Goal: Task Accomplishment & Management: Manage account settings

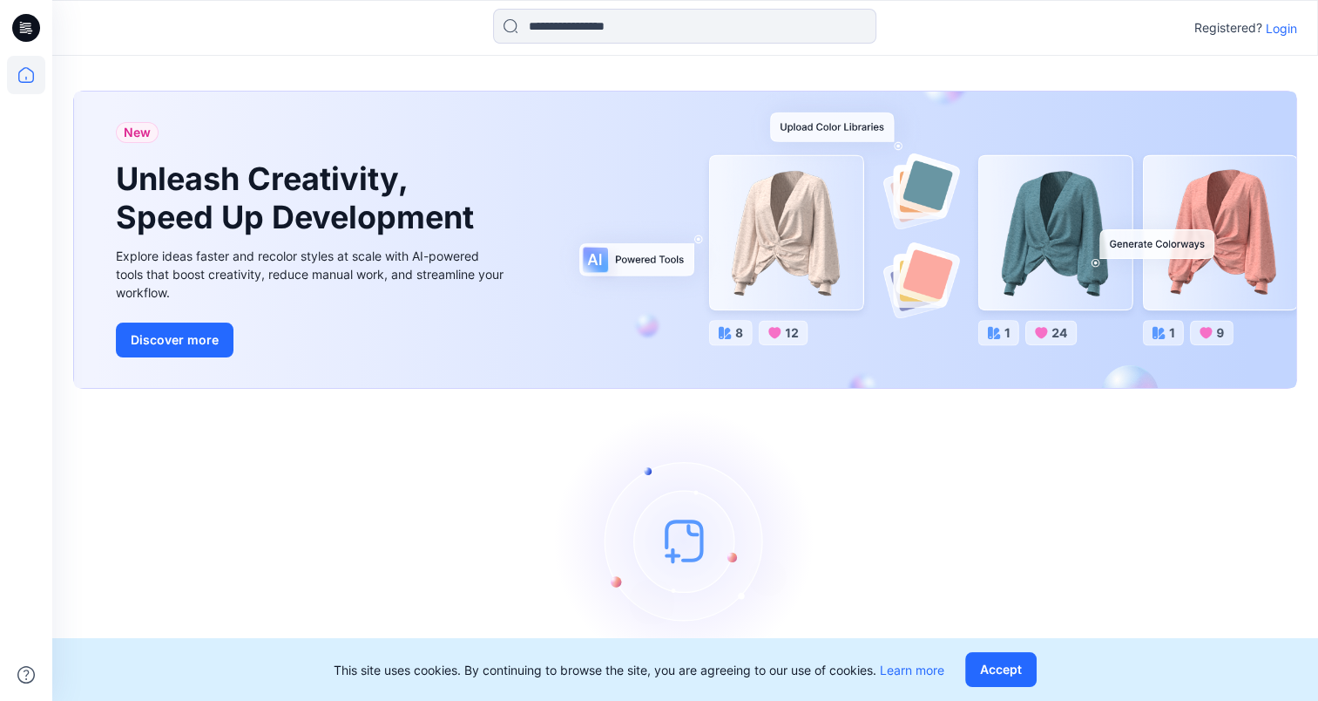
click at [1287, 33] on p "Login" at bounding box center [1281, 28] width 31 height 18
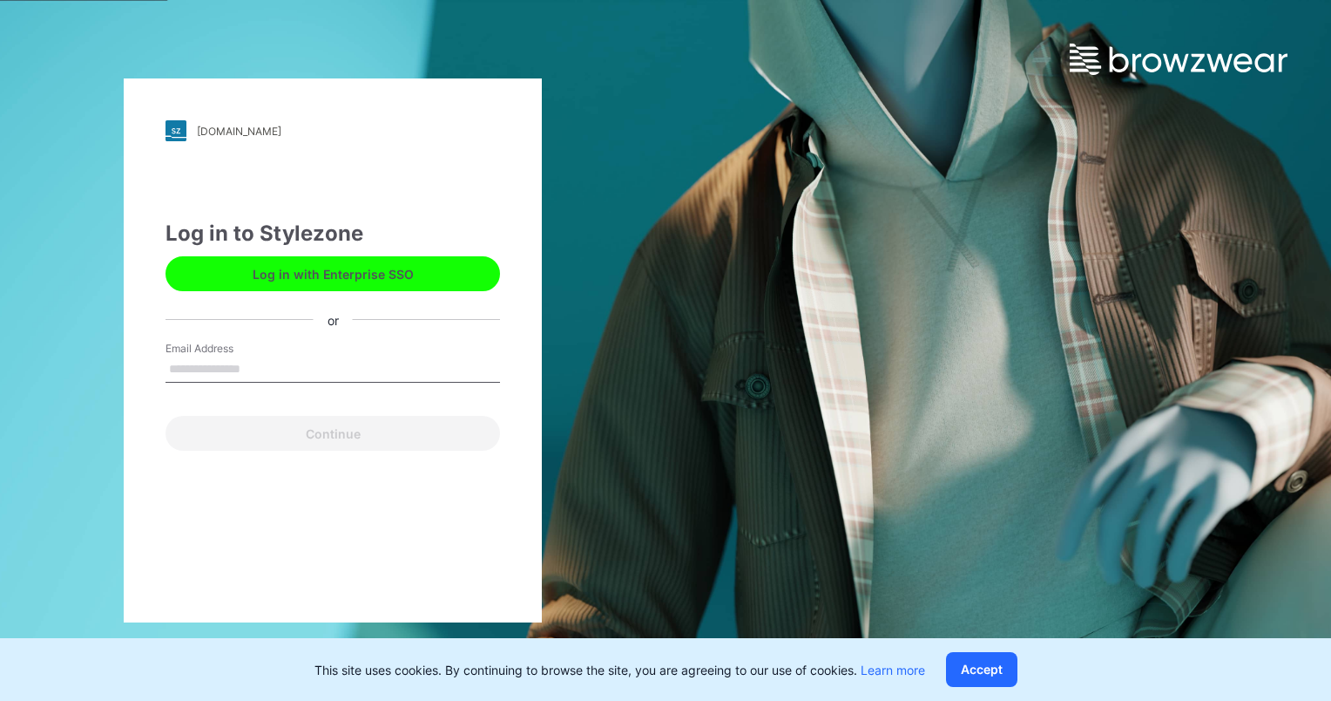
click at [325, 367] on input "Email Address" at bounding box center [333, 369] width 335 height 26
type input "**********"
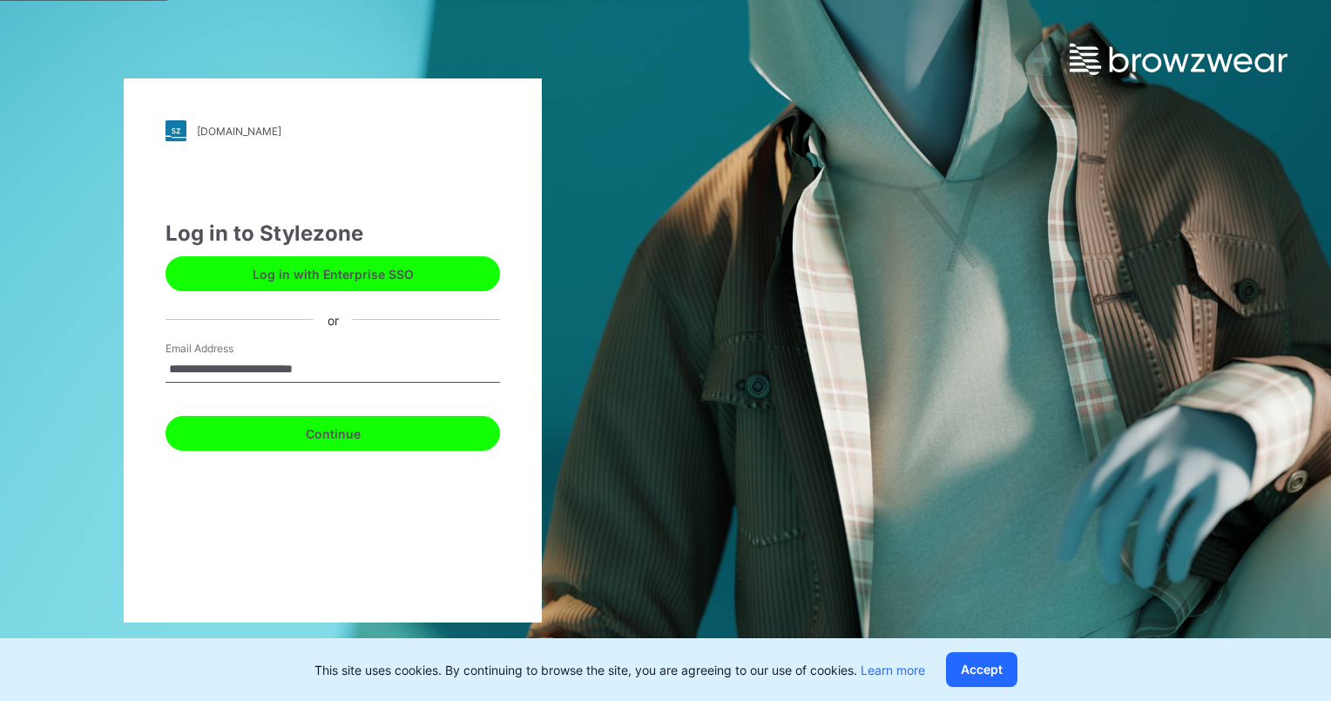
click at [328, 433] on button "Continue" at bounding box center [333, 433] width 335 height 35
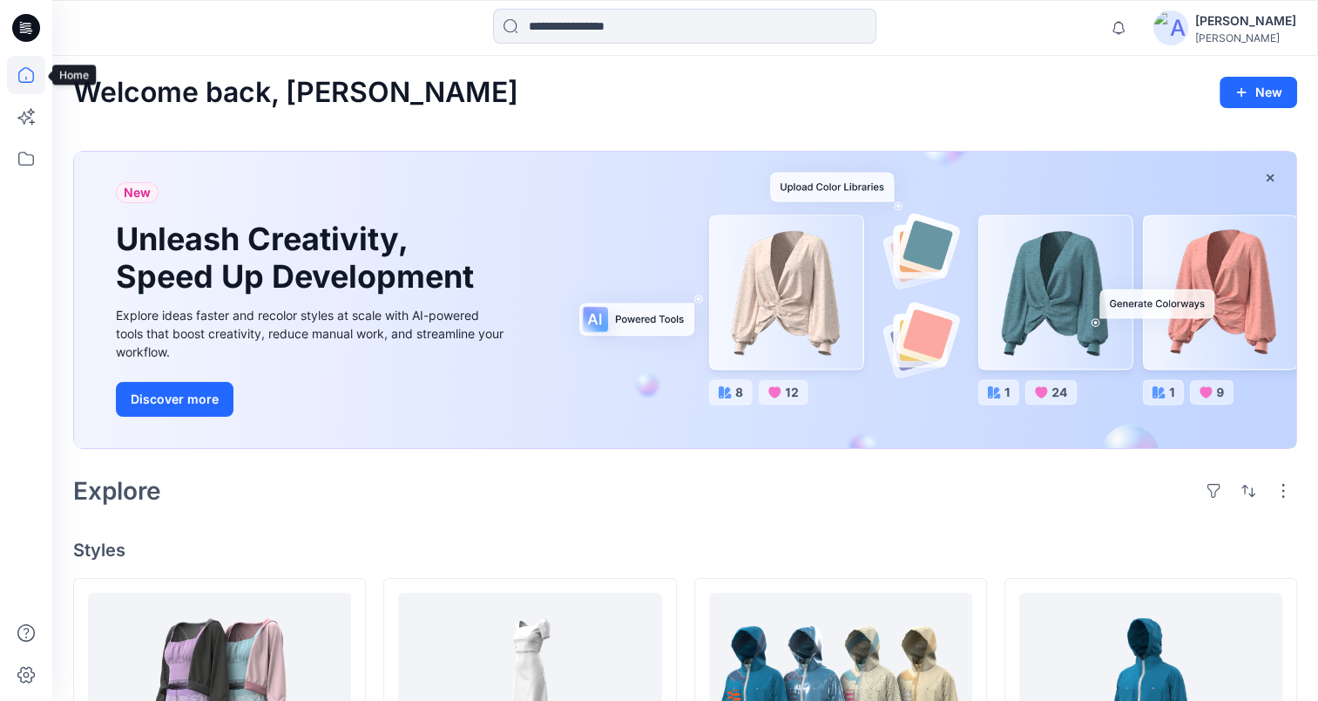
click at [30, 77] on icon at bounding box center [26, 75] width 38 height 38
click at [28, 178] on div at bounding box center [26, 378] width 38 height 645
click at [27, 158] on icon at bounding box center [26, 158] width 38 height 38
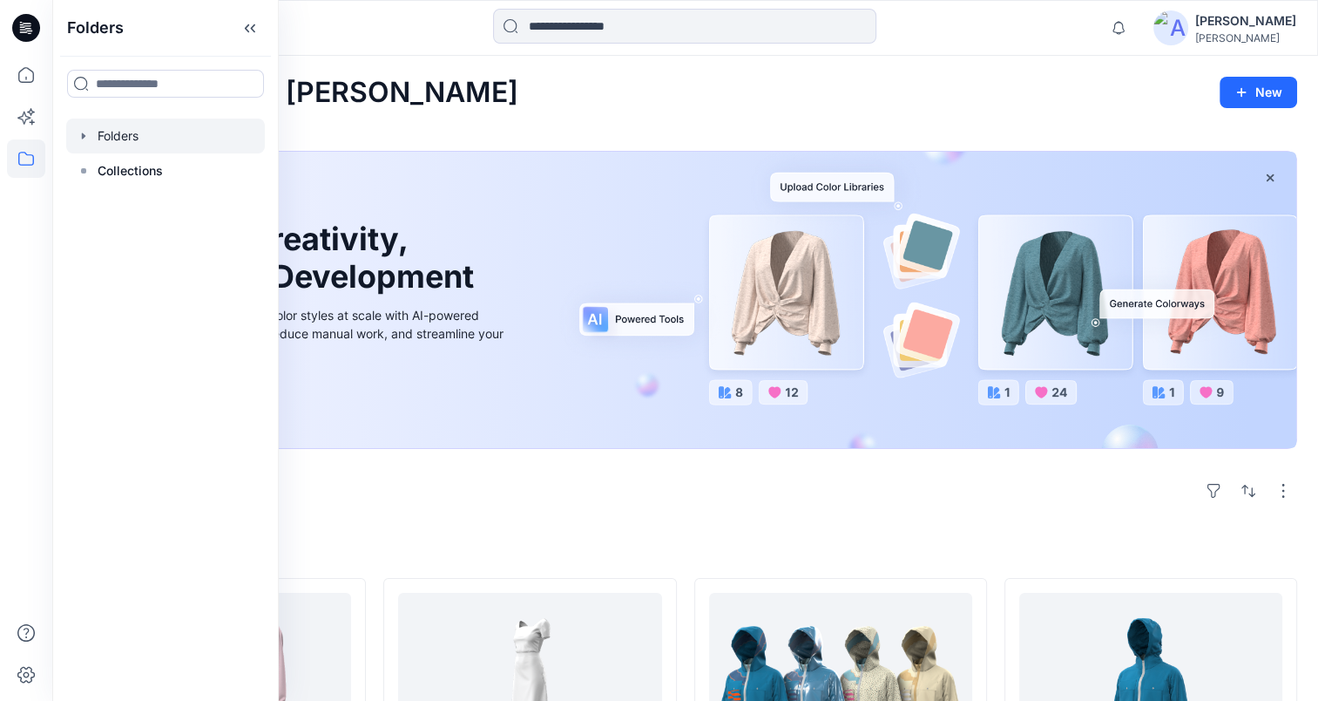
click at [88, 142] on icon "button" at bounding box center [84, 136] width 14 height 14
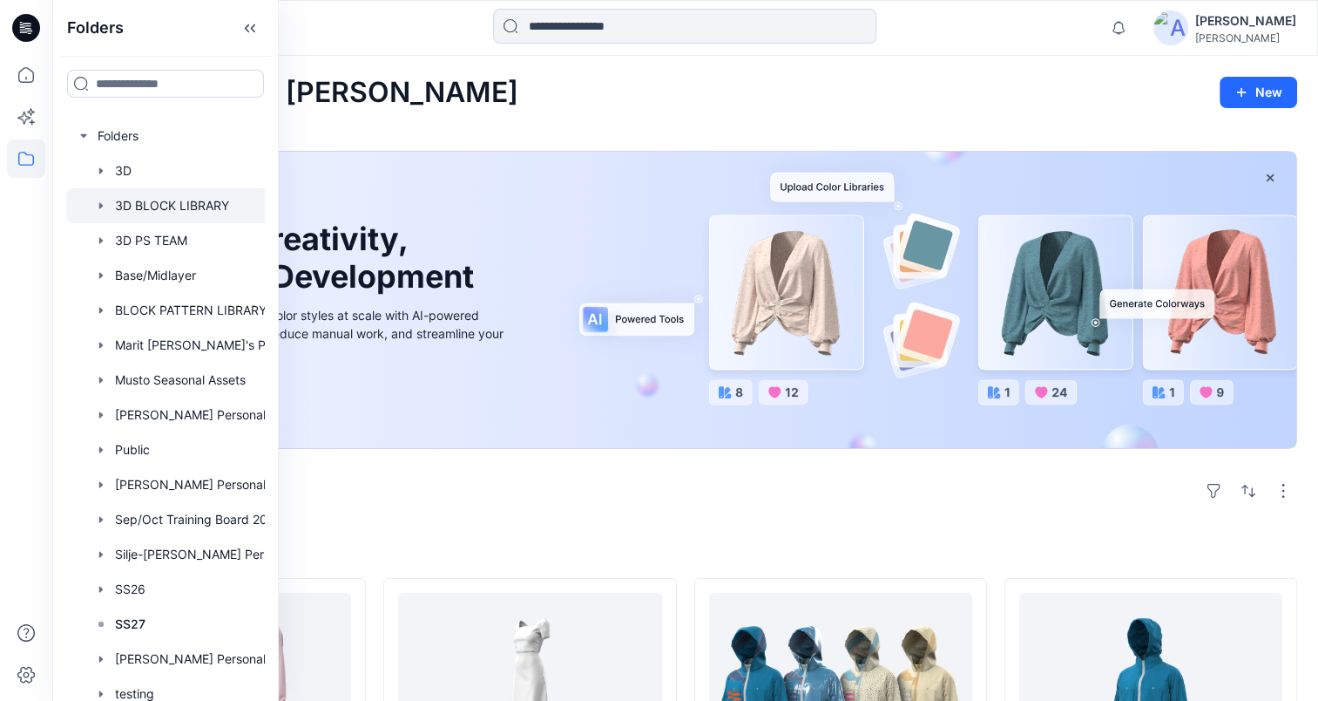
click at [108, 206] on div at bounding box center [188, 205] width 244 height 35
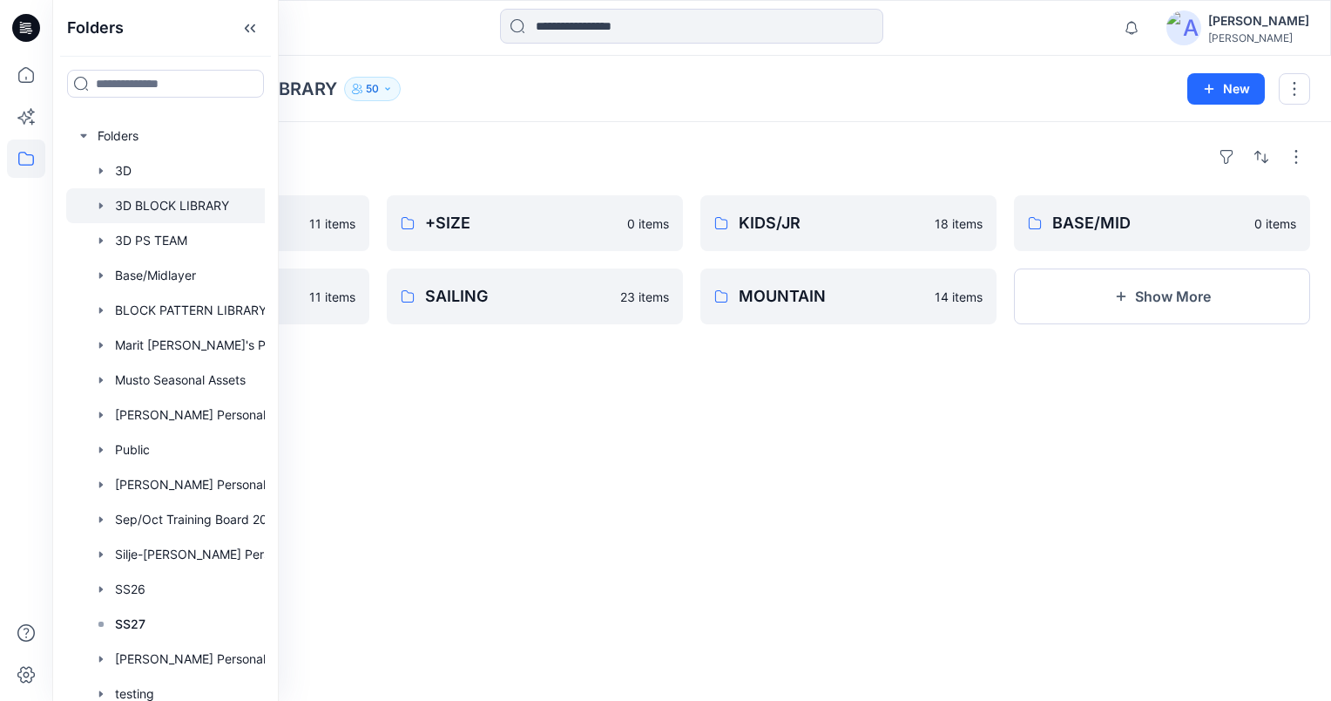
click at [389, 77] on button "50" at bounding box center [372, 89] width 57 height 24
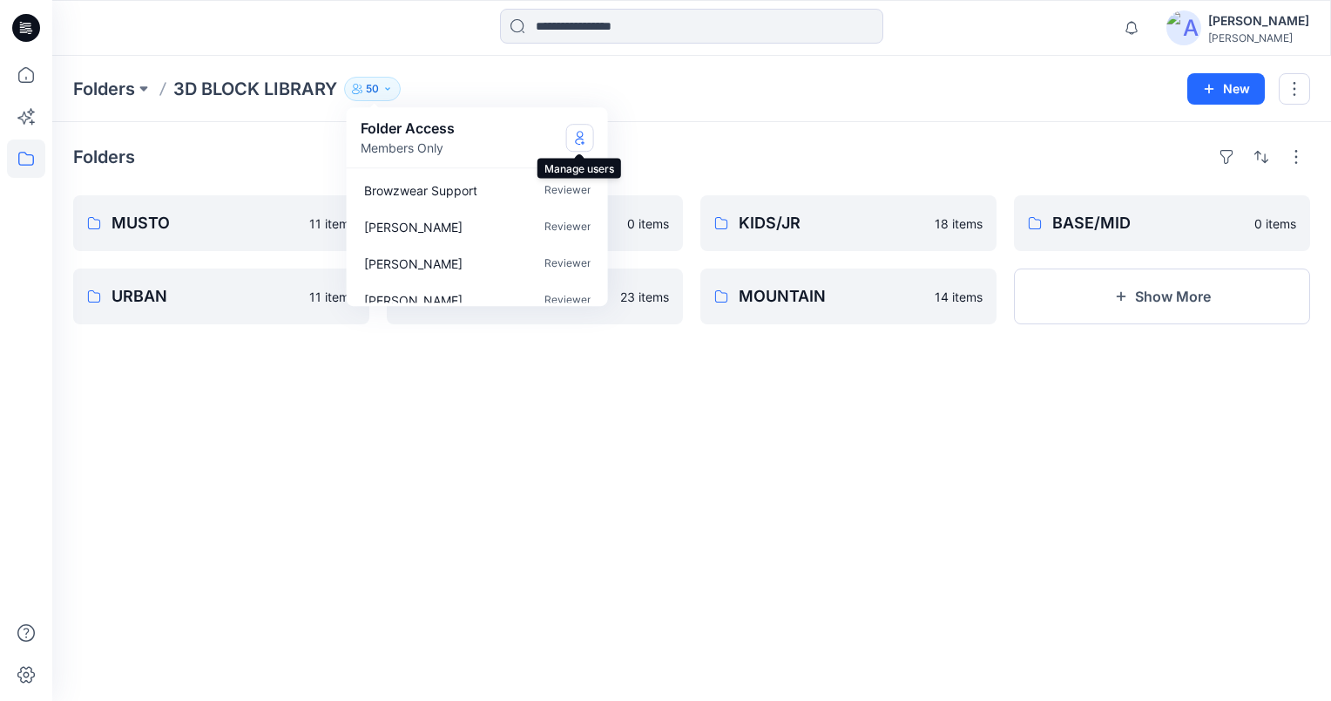
click at [585, 139] on icon "Manage Users" at bounding box center [580, 138] width 14 height 14
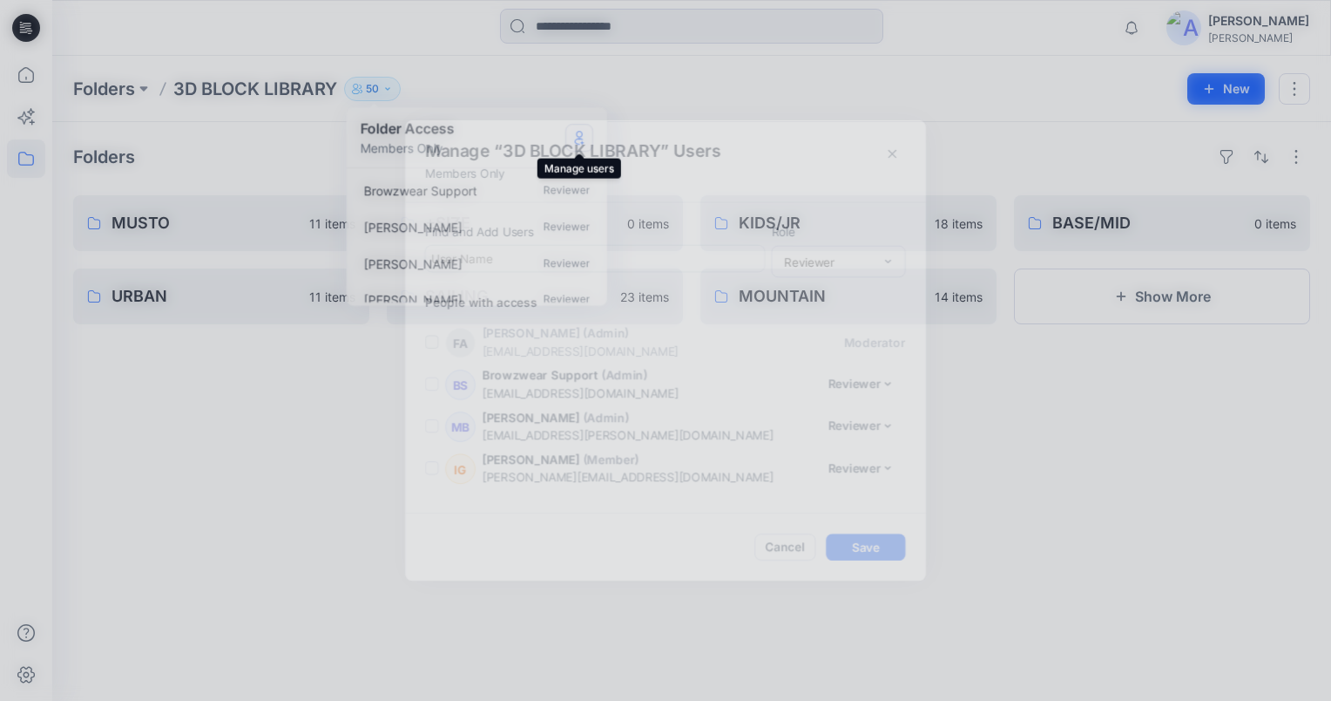
scroll to position [1997, 0]
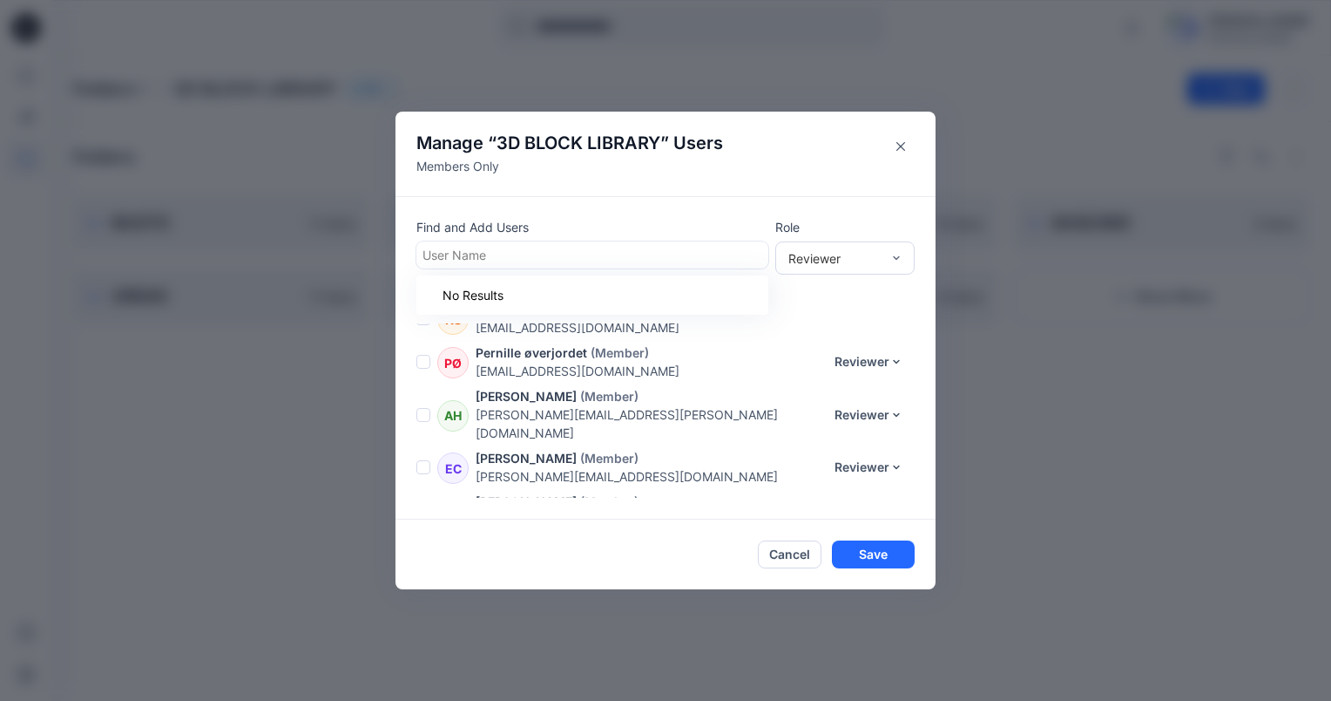
click at [484, 259] on div at bounding box center [593, 255] width 340 height 22
type input "*"
click at [432, 662] on div "Manage “ 3D BLOCK LIBRARY ” Users Members Only Find and Add Users User Name Rol…" at bounding box center [665, 350] width 1331 height 701
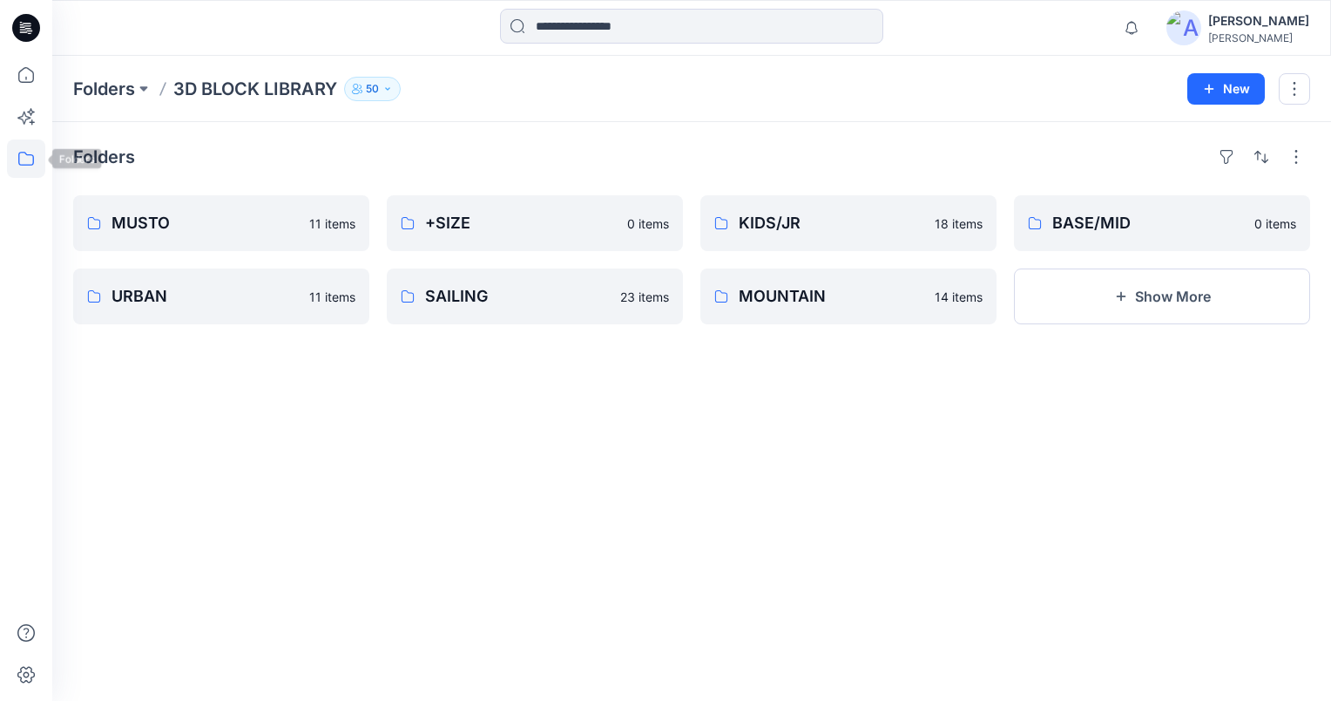
click at [24, 176] on icon at bounding box center [26, 158] width 38 height 38
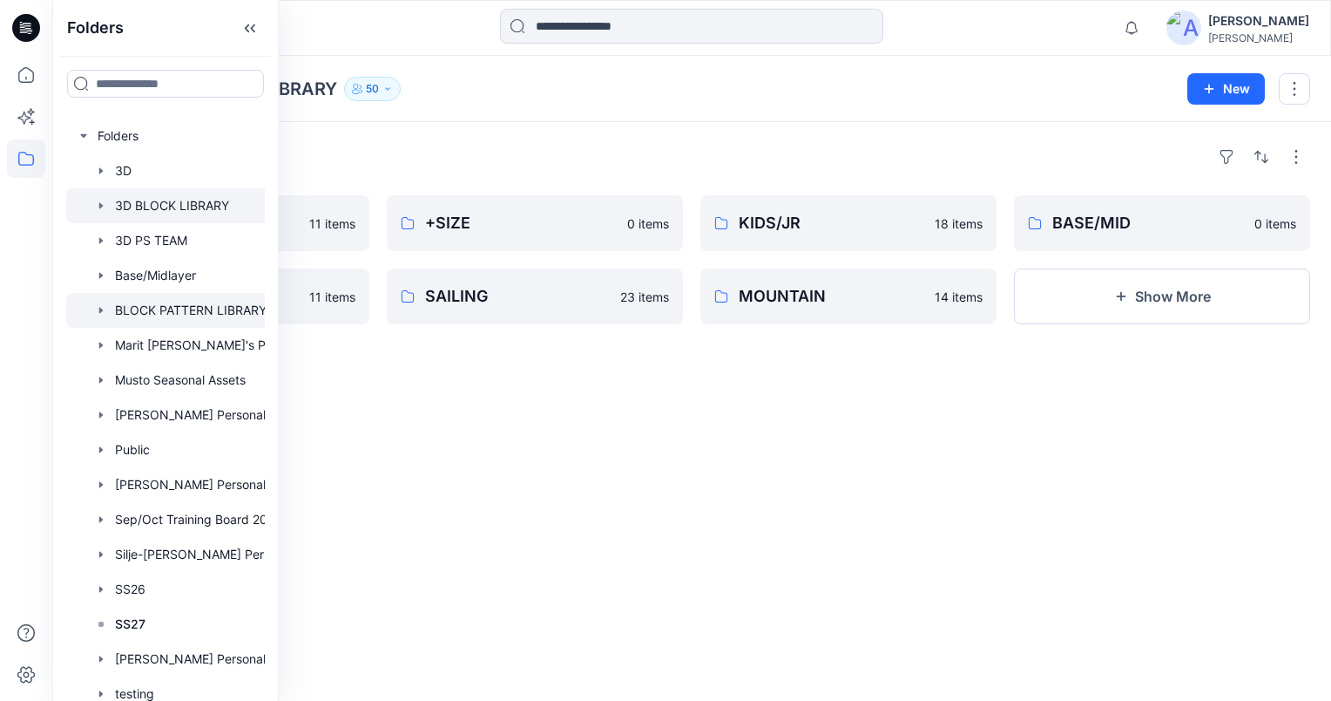
click at [145, 301] on div at bounding box center [188, 310] width 244 height 35
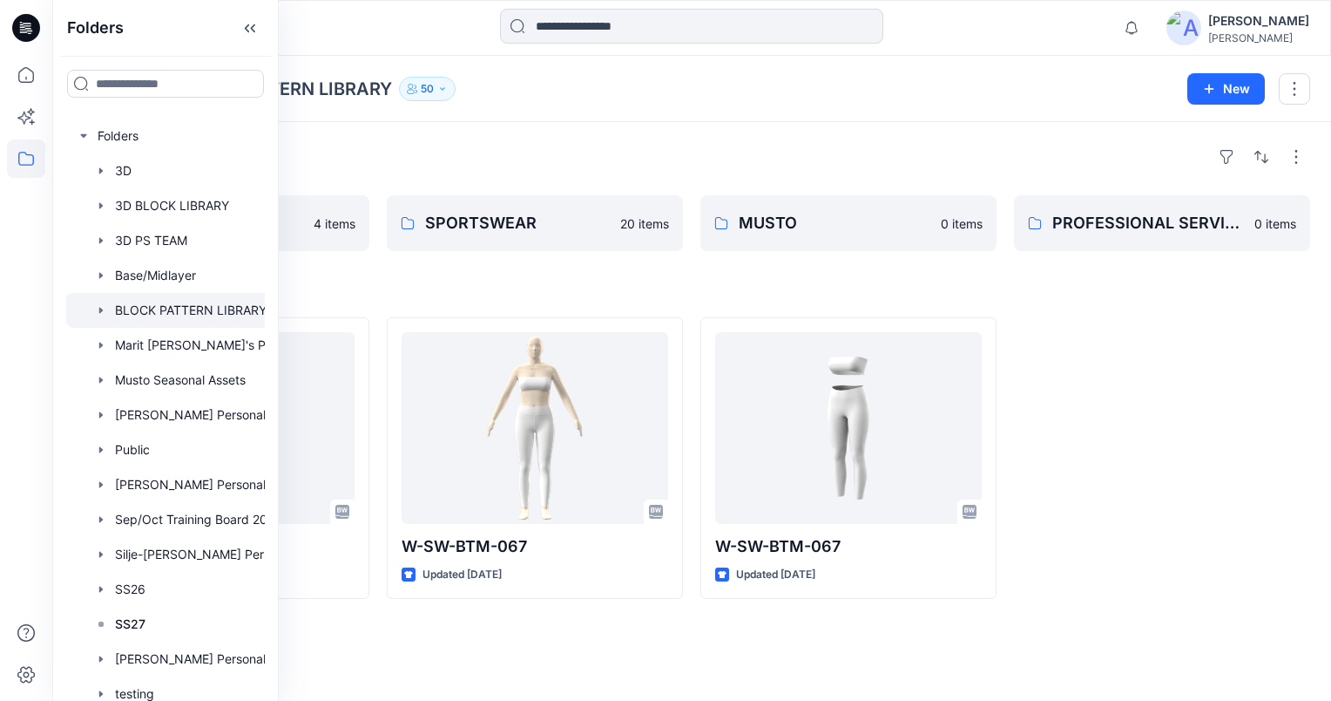
click at [440, 85] on icon "button" at bounding box center [442, 89] width 10 height 10
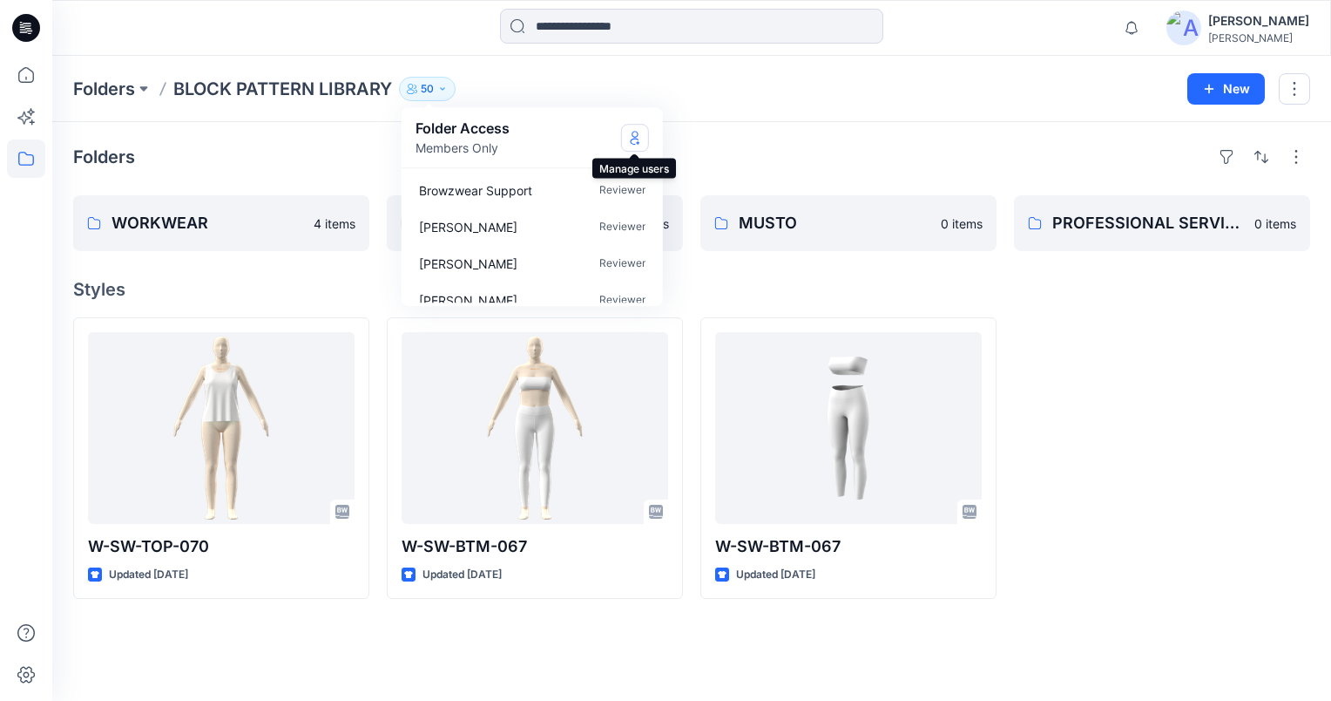
click at [635, 139] on icon "Manage Users" at bounding box center [635, 138] width 14 height 14
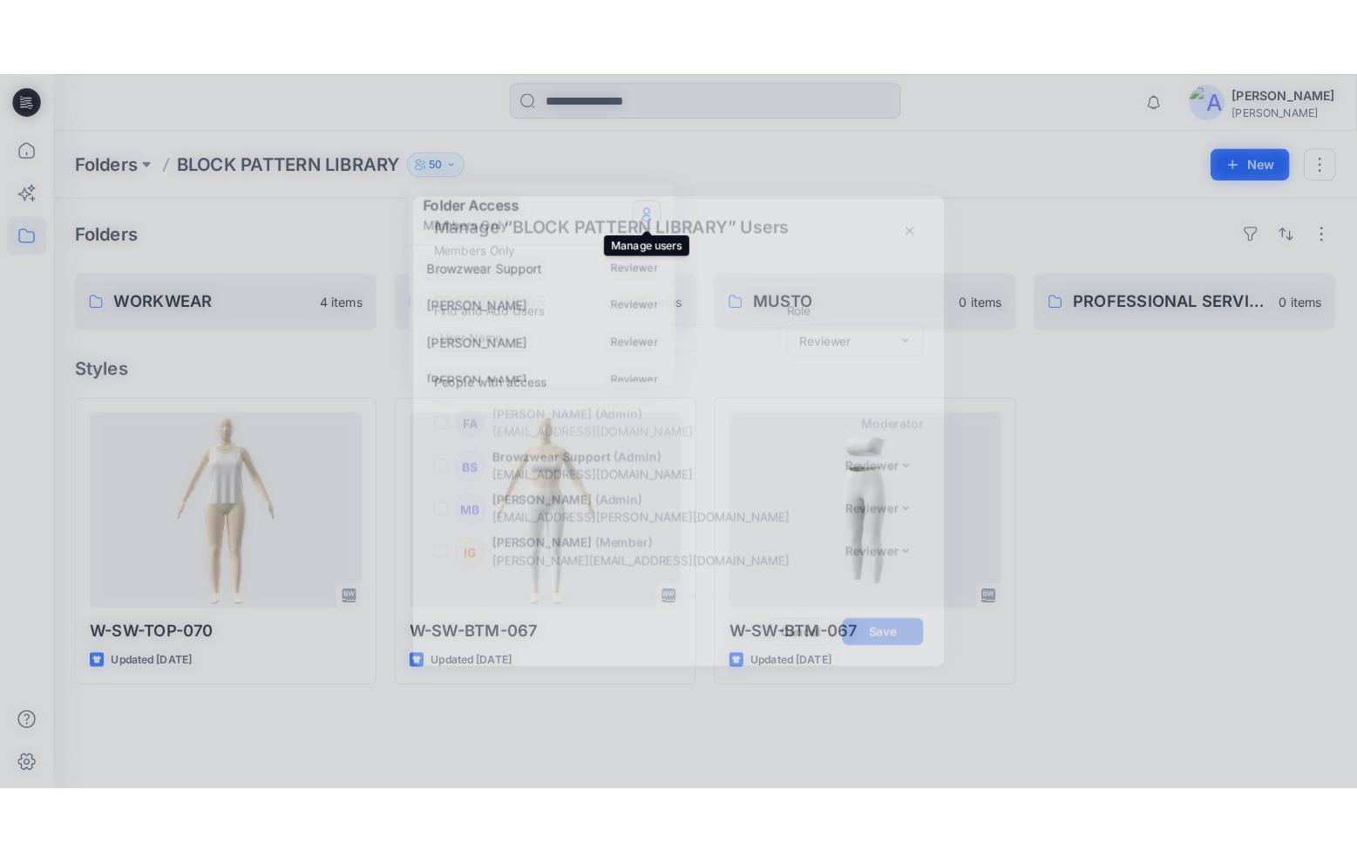
scroll to position [1997, 0]
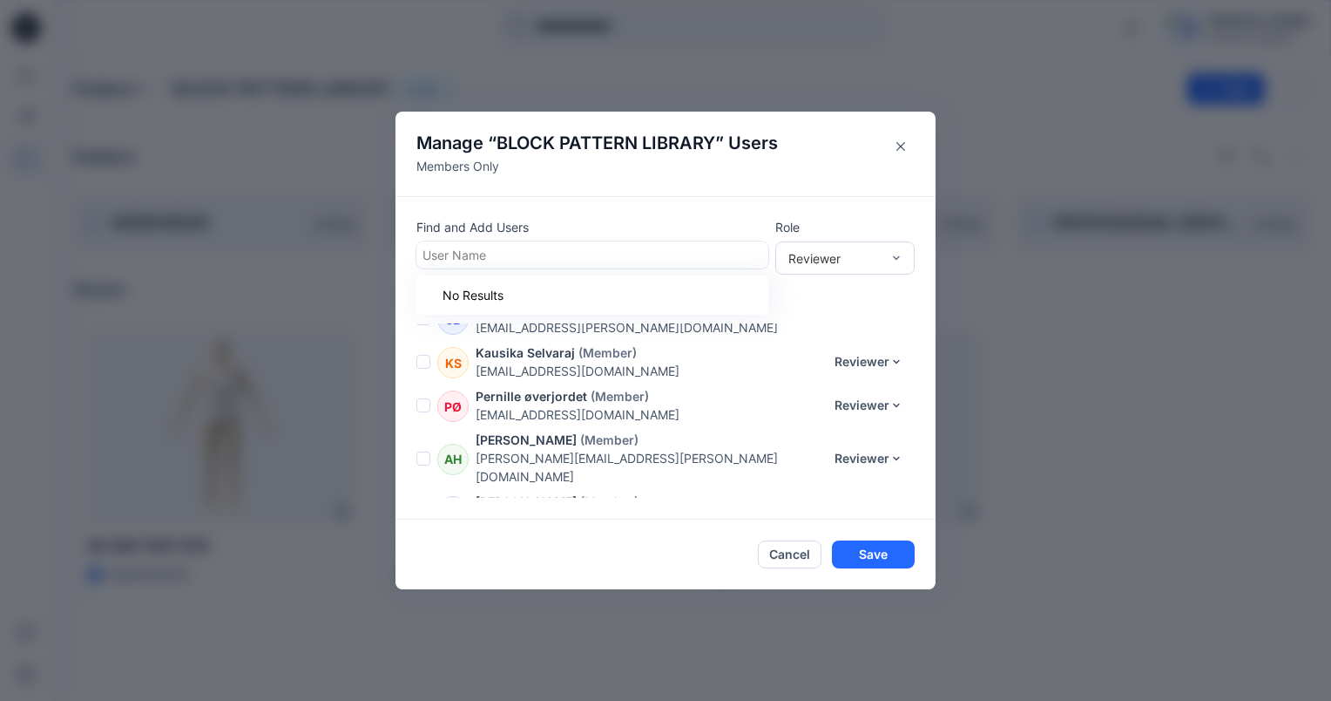
click at [536, 256] on div at bounding box center [593, 255] width 340 height 22
click at [786, 567] on button "Cancel" at bounding box center [790, 554] width 64 height 28
